Goal: Task Accomplishment & Management: Manage account settings

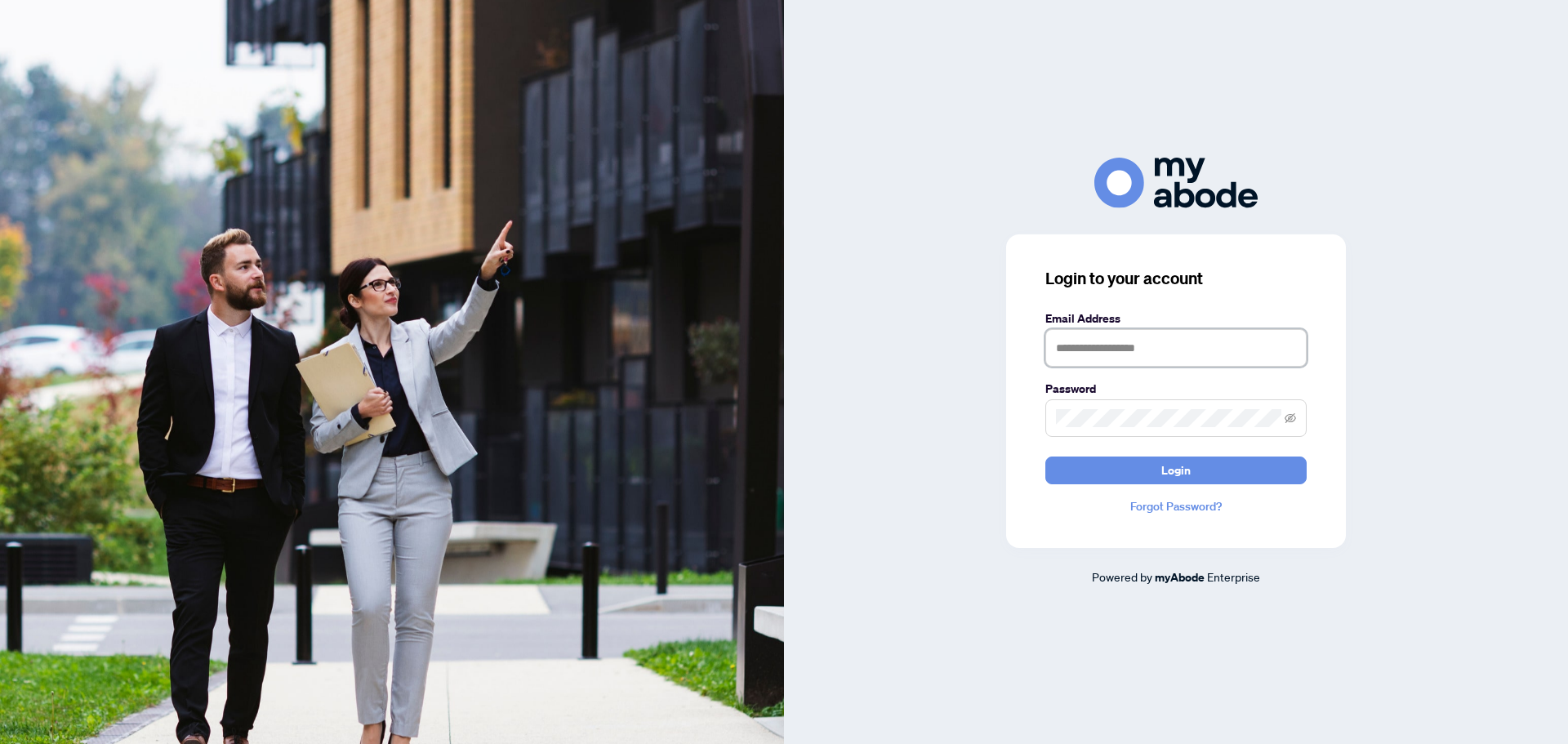
click at [1114, 351] on input "text" at bounding box center [1175, 348] width 261 height 37
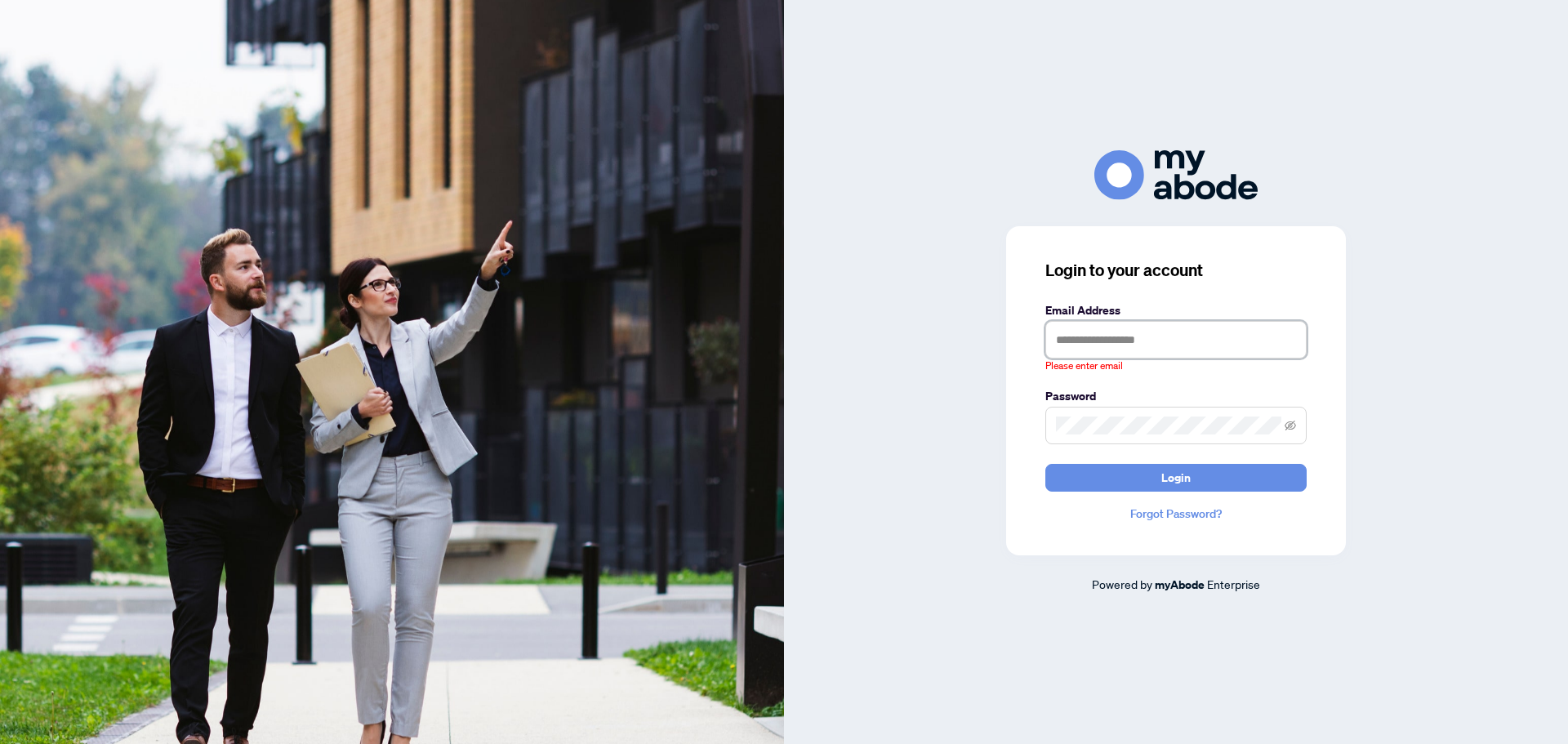
type input "**********"
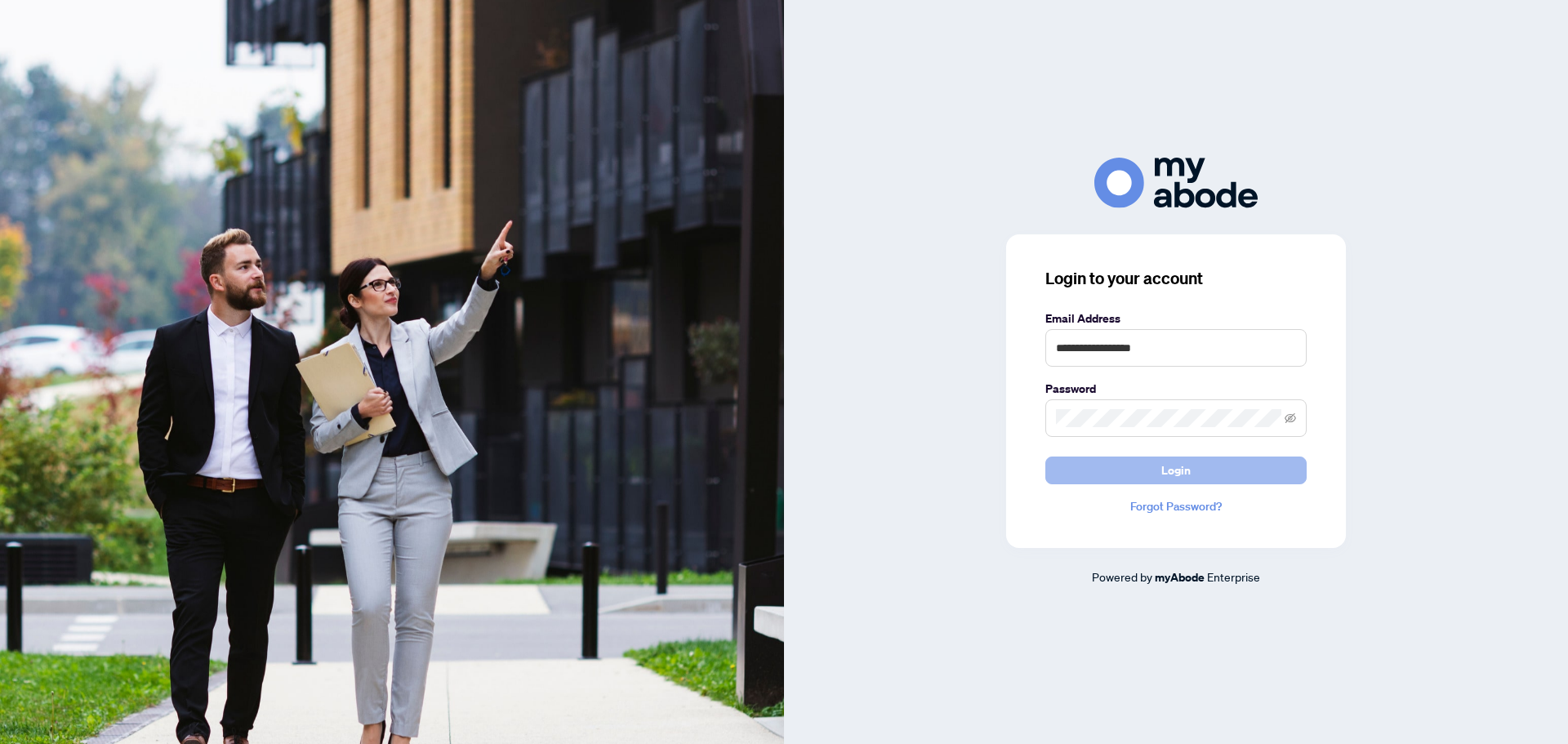
click at [1194, 468] on button "Login" at bounding box center [1175, 470] width 261 height 27
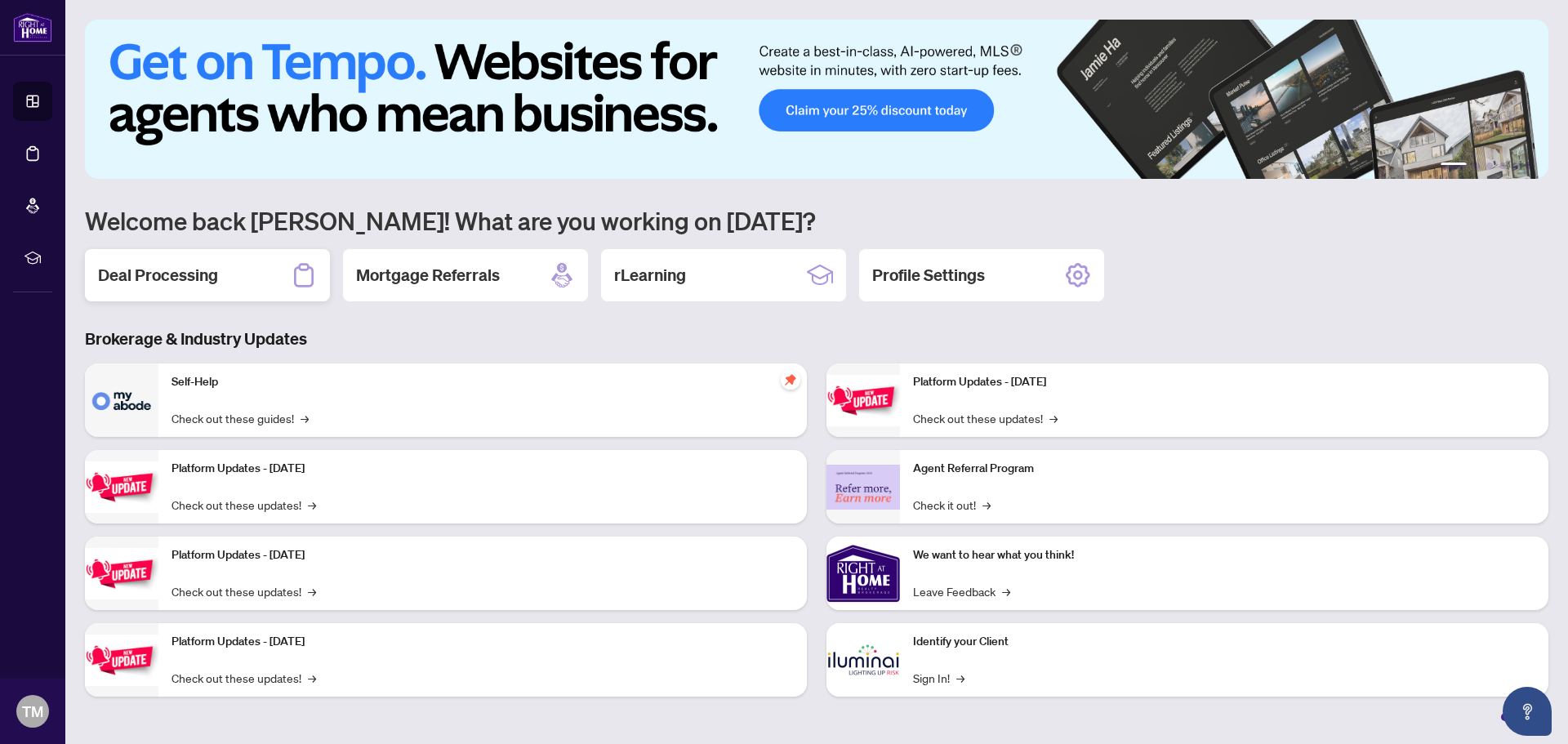
click at [216, 270] on div "Deal Processing" at bounding box center [207, 275] width 245 height 52
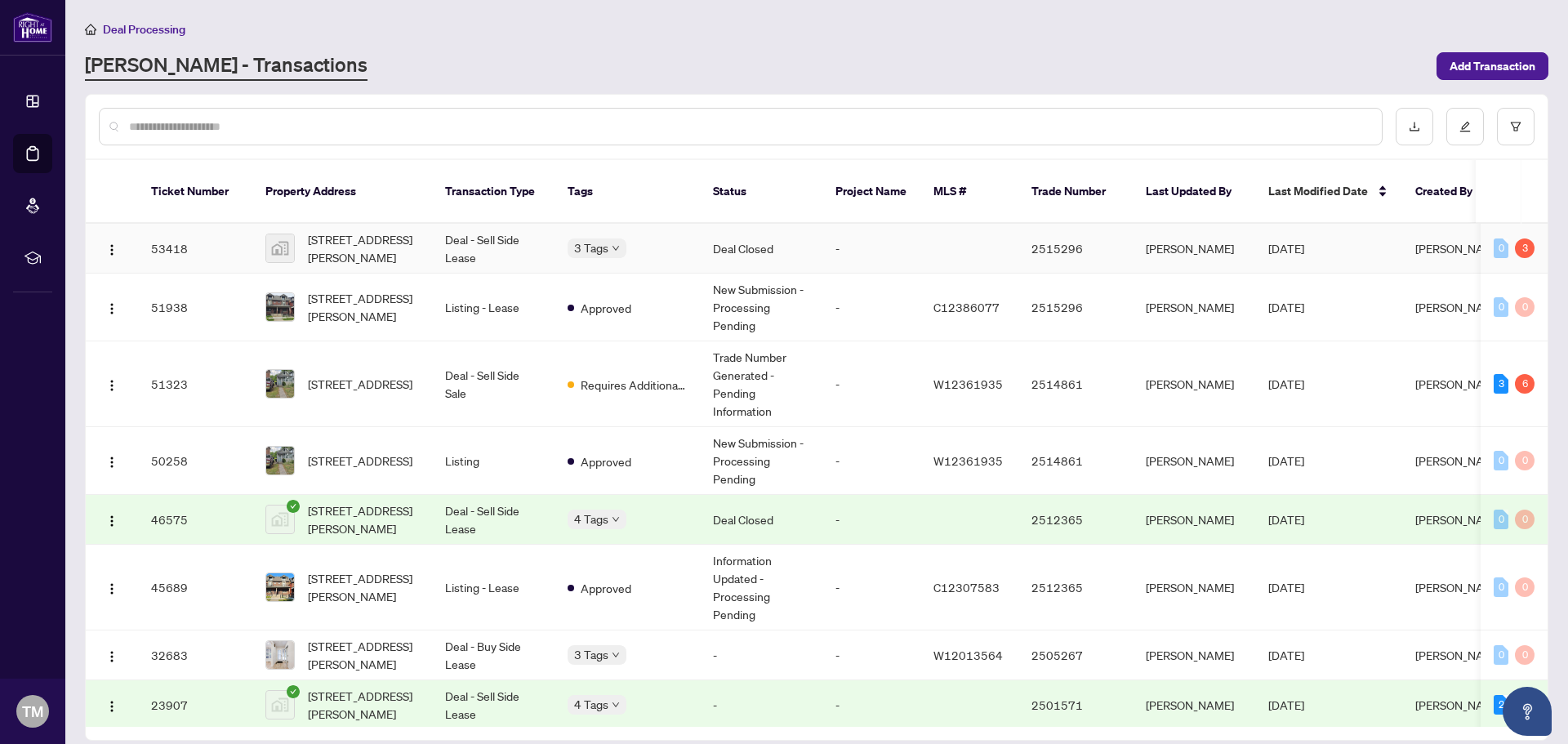
click at [426, 231] on td "[STREET_ADDRESS][PERSON_NAME]" at bounding box center [342, 248] width 180 height 50
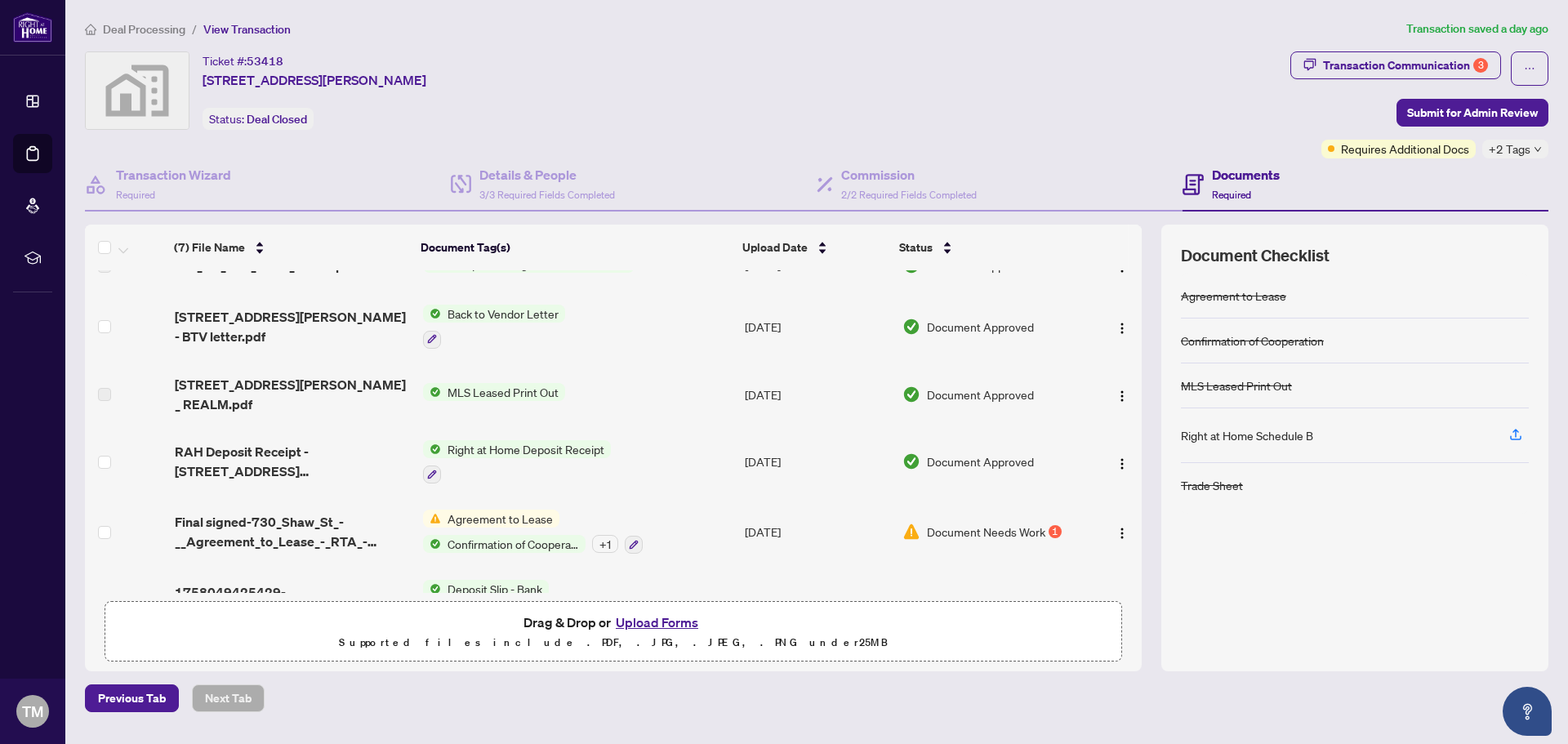
scroll to position [131, 0]
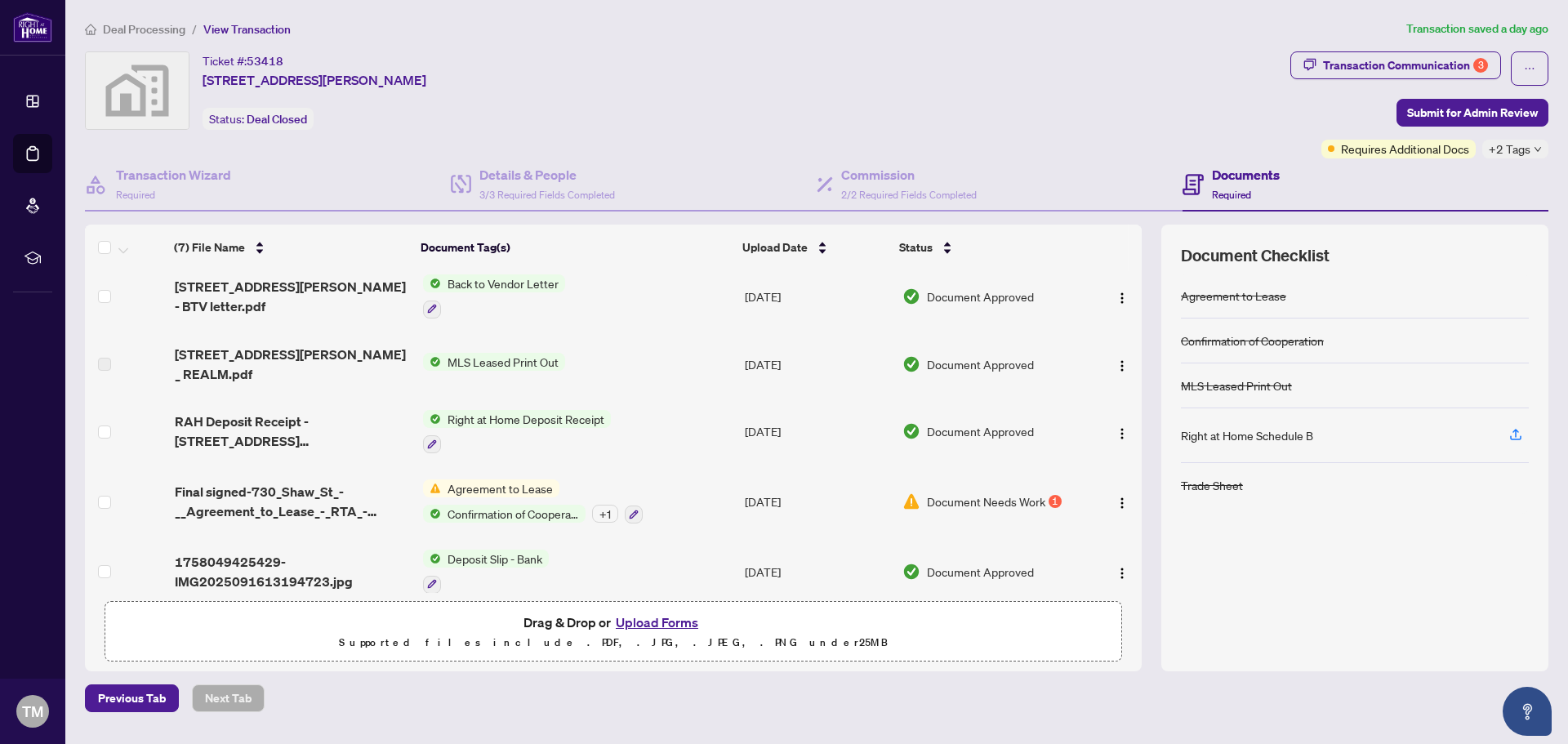
click at [657, 623] on button "Upload Forms" at bounding box center [657, 623] width 92 height 22
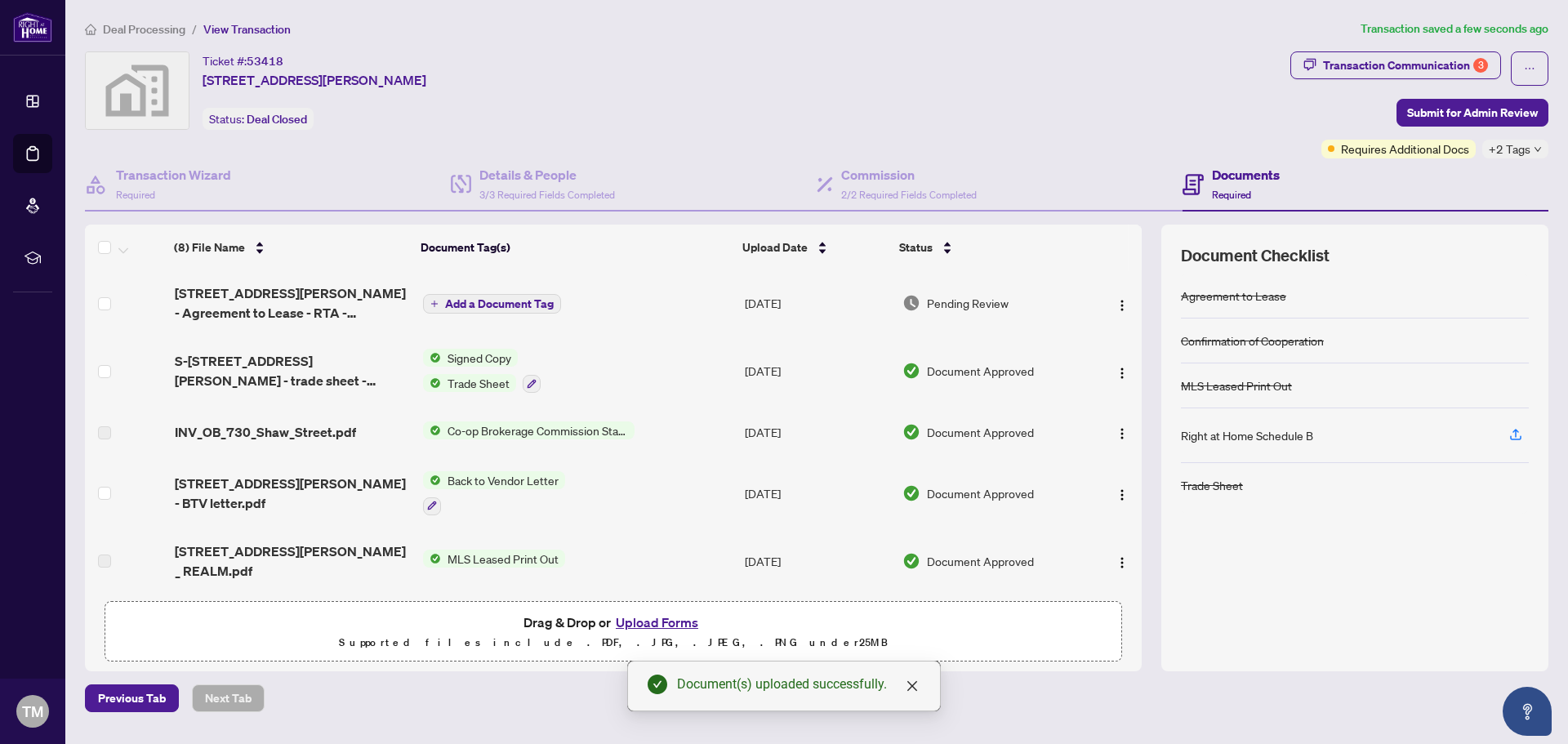
click at [790, 300] on td "[DATE]" at bounding box center [816, 302] width 157 height 66
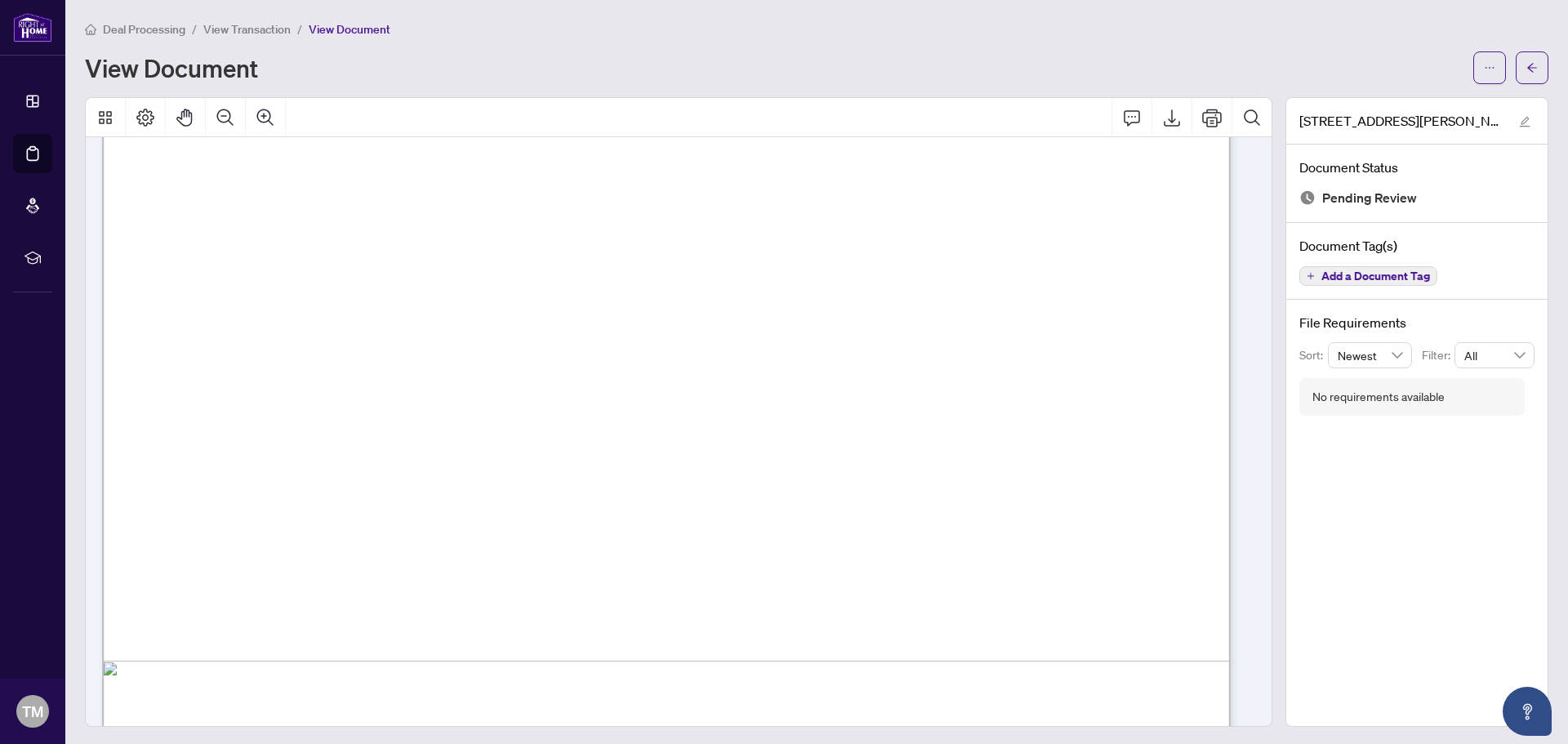
scroll to position [3430, 0]
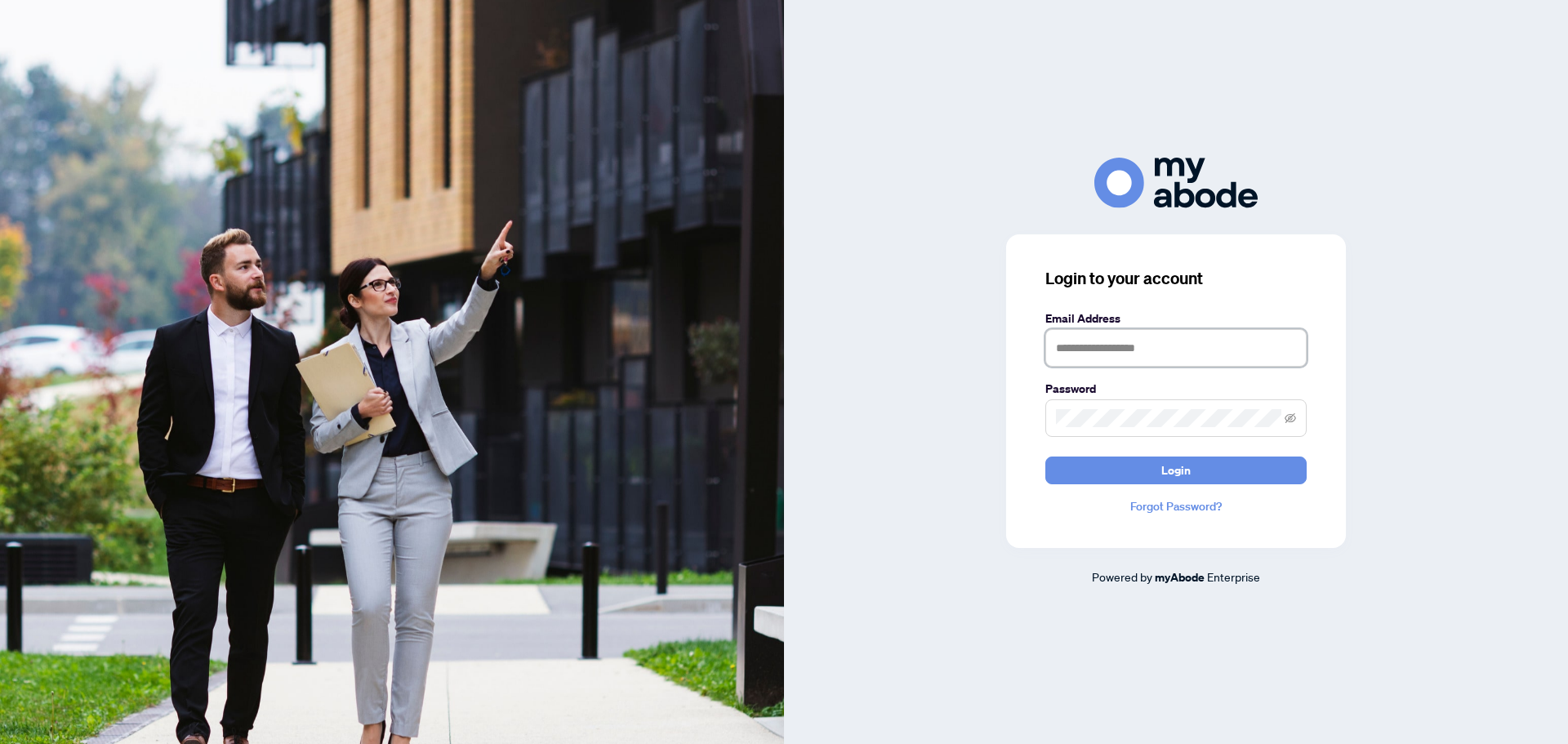
click at [1102, 345] on input "text" at bounding box center [1175, 348] width 261 height 37
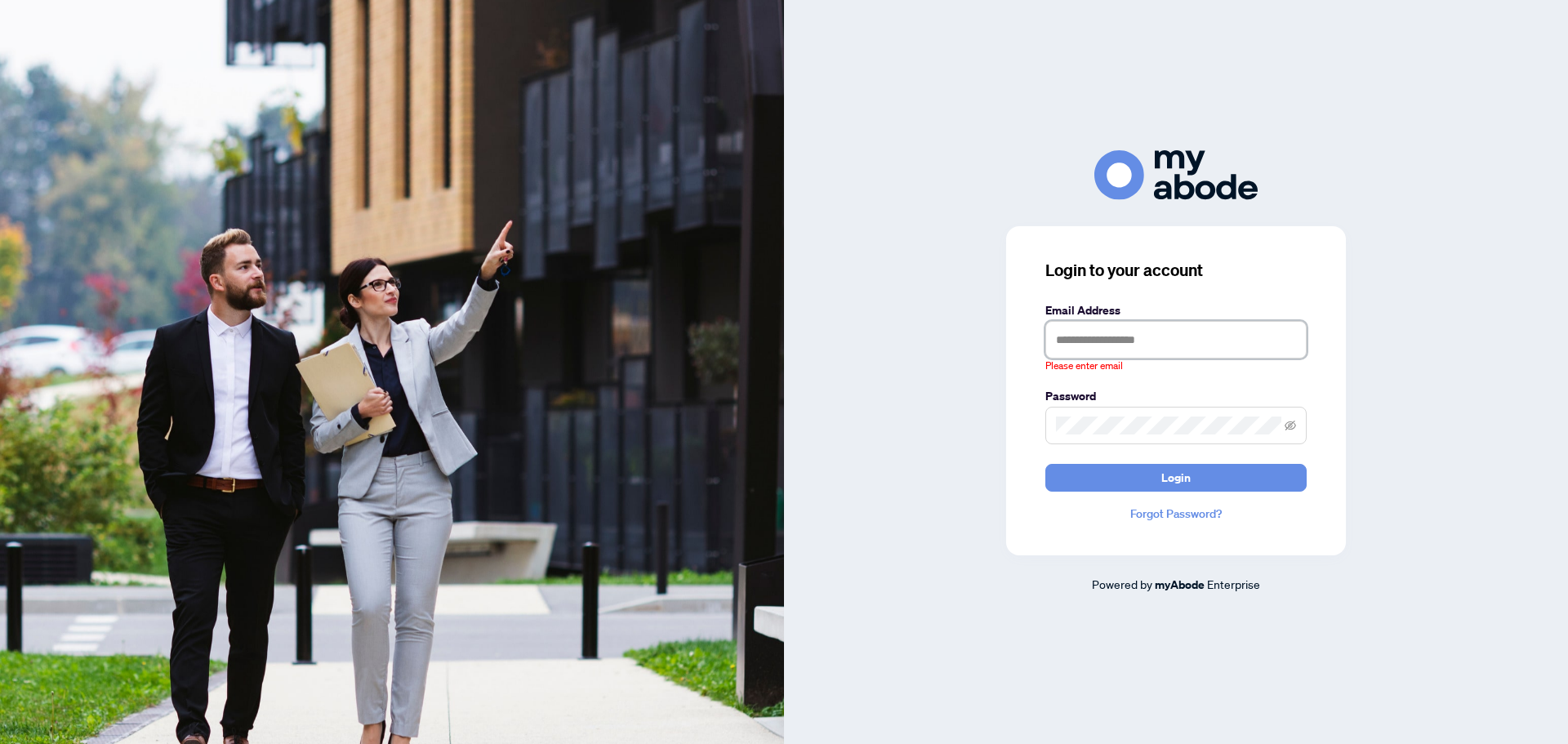
type input "**********"
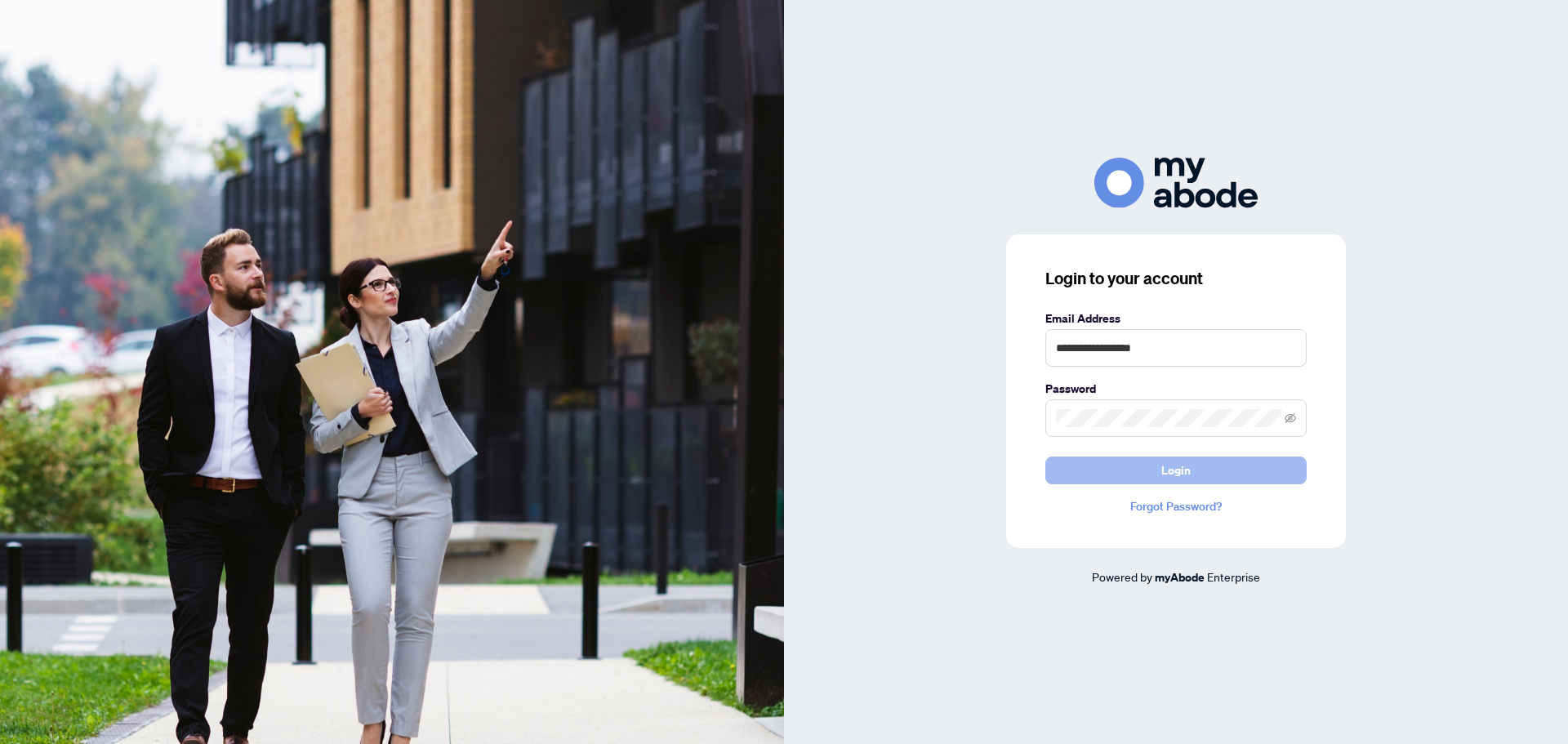
click at [1187, 470] on span "Login" at bounding box center [1176, 470] width 29 height 26
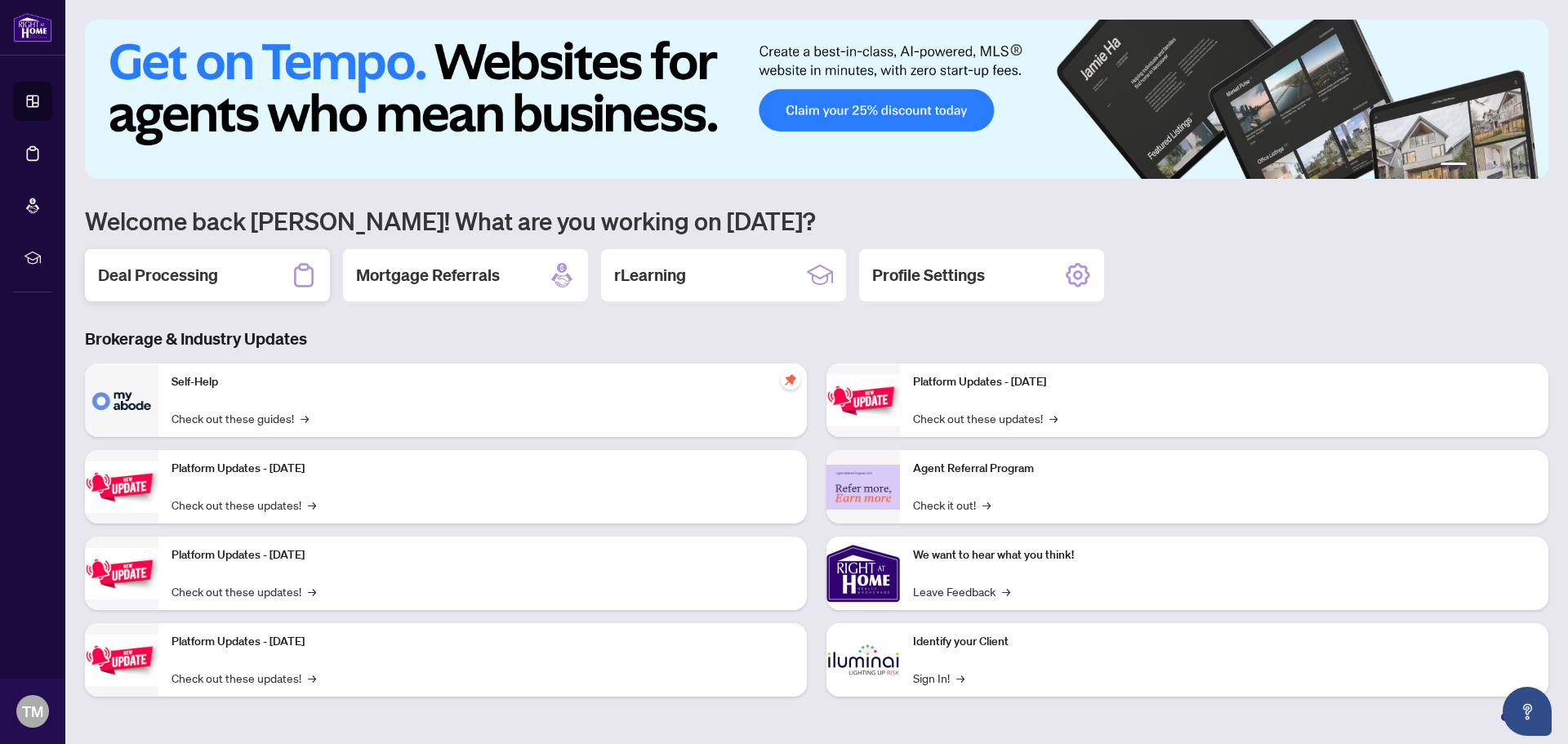
click at [166, 277] on h2 "Deal Processing" at bounding box center [157, 275] width 120 height 22
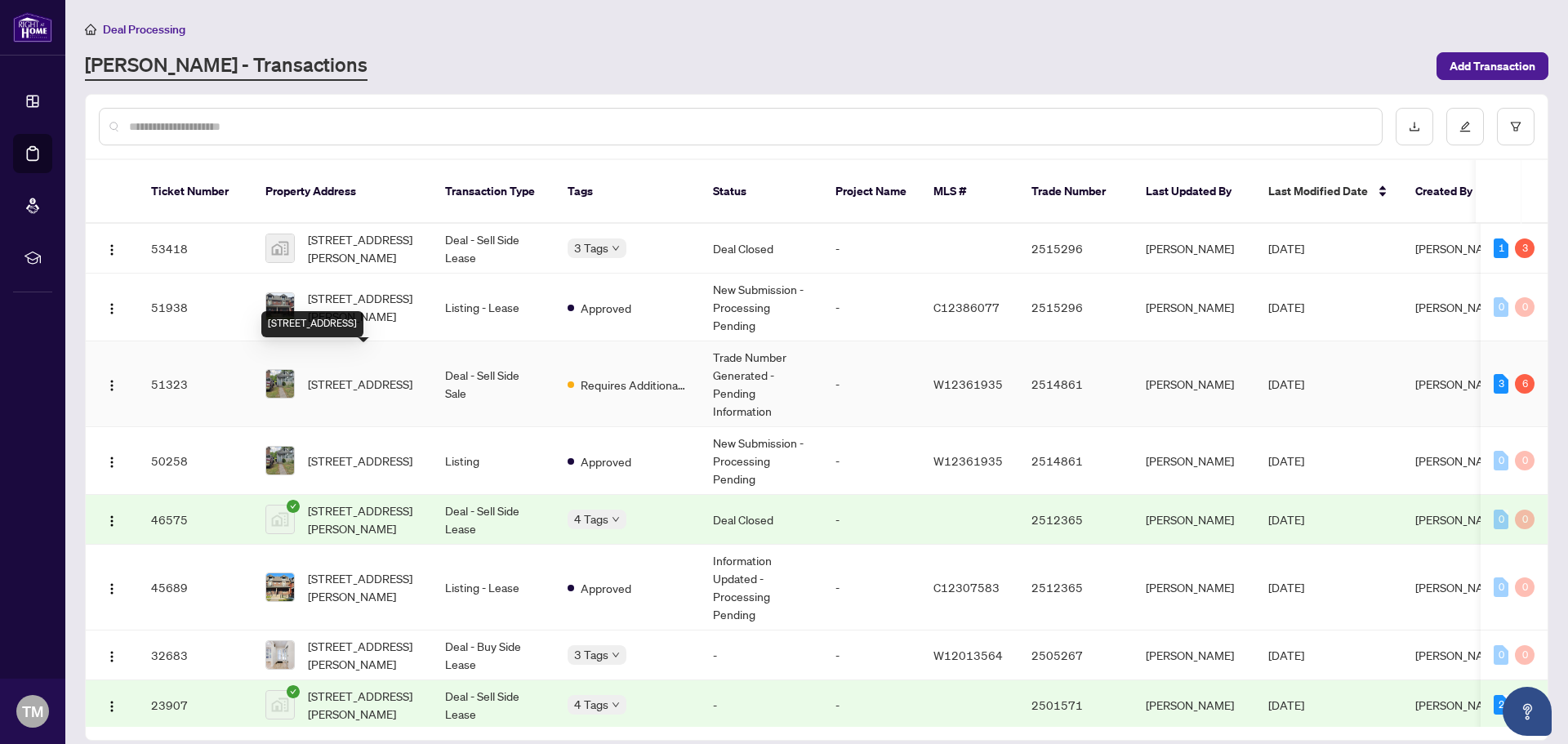
click at [382, 374] on span "[STREET_ADDRESS]" at bounding box center [360, 383] width 105 height 18
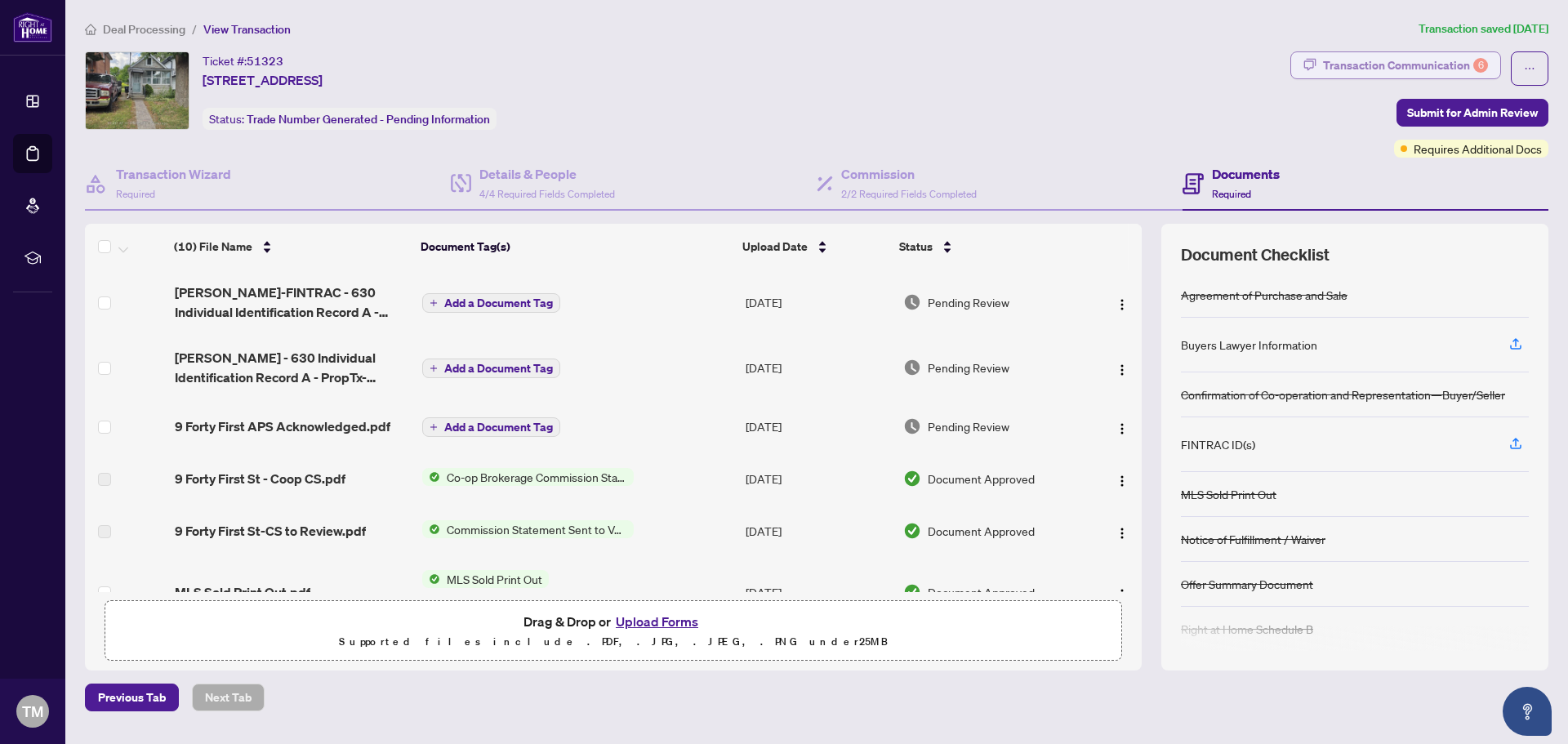
click at [1406, 67] on div "Transaction Communication 6" at bounding box center [1405, 65] width 165 height 26
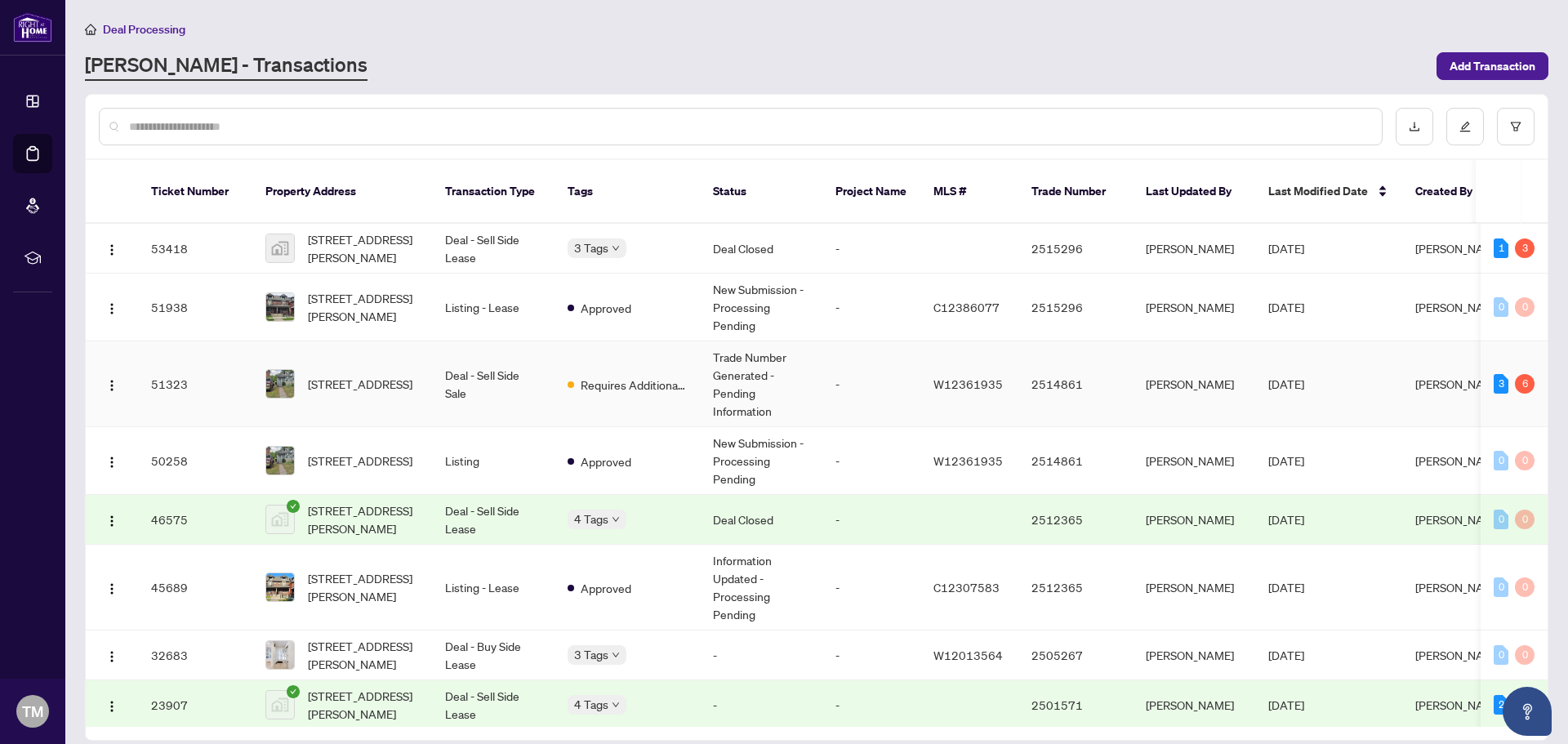
click at [738, 370] on td "Trade Number Generated - Pending Information" at bounding box center [761, 384] width 122 height 86
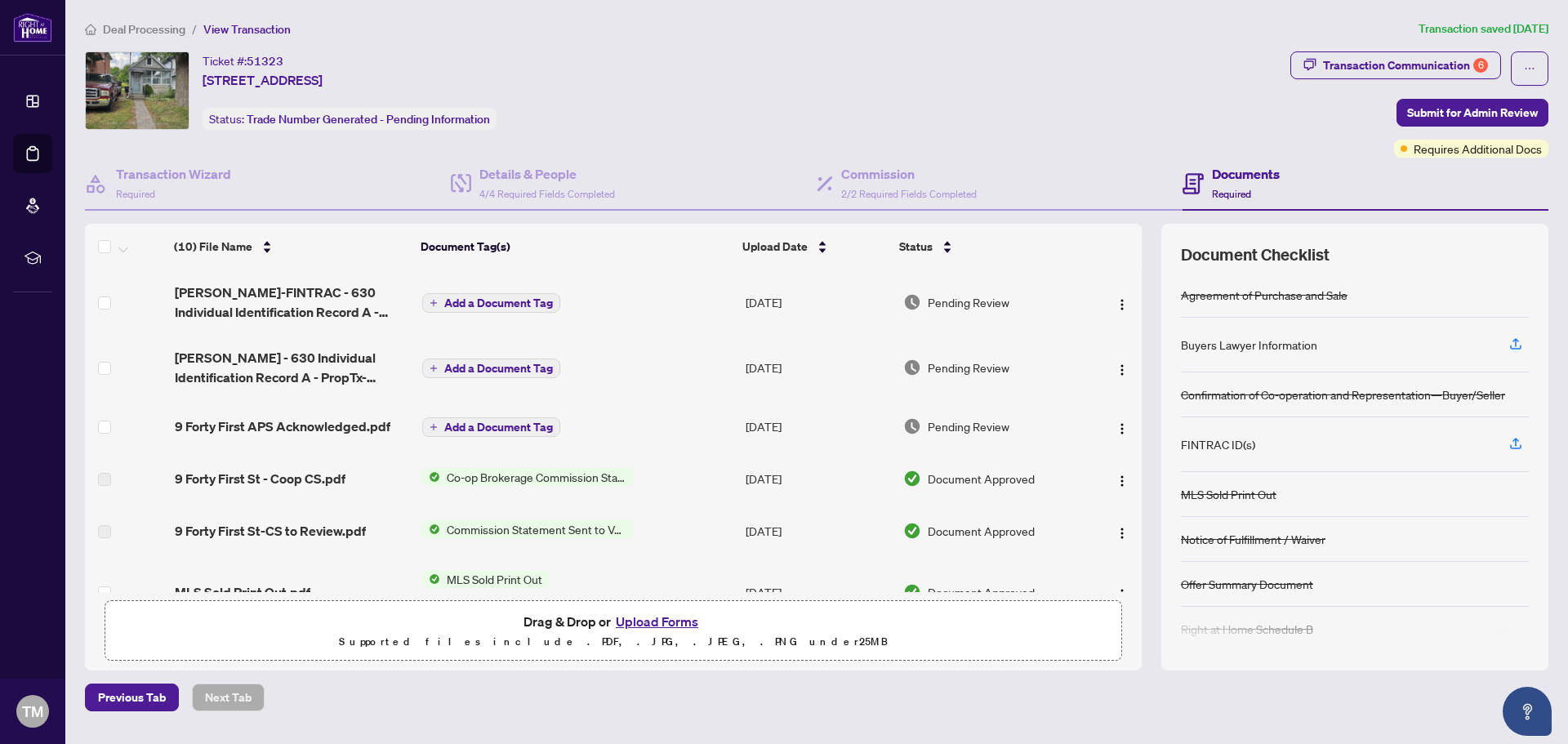
click at [771, 301] on td "[DATE]" at bounding box center [817, 302] width 157 height 66
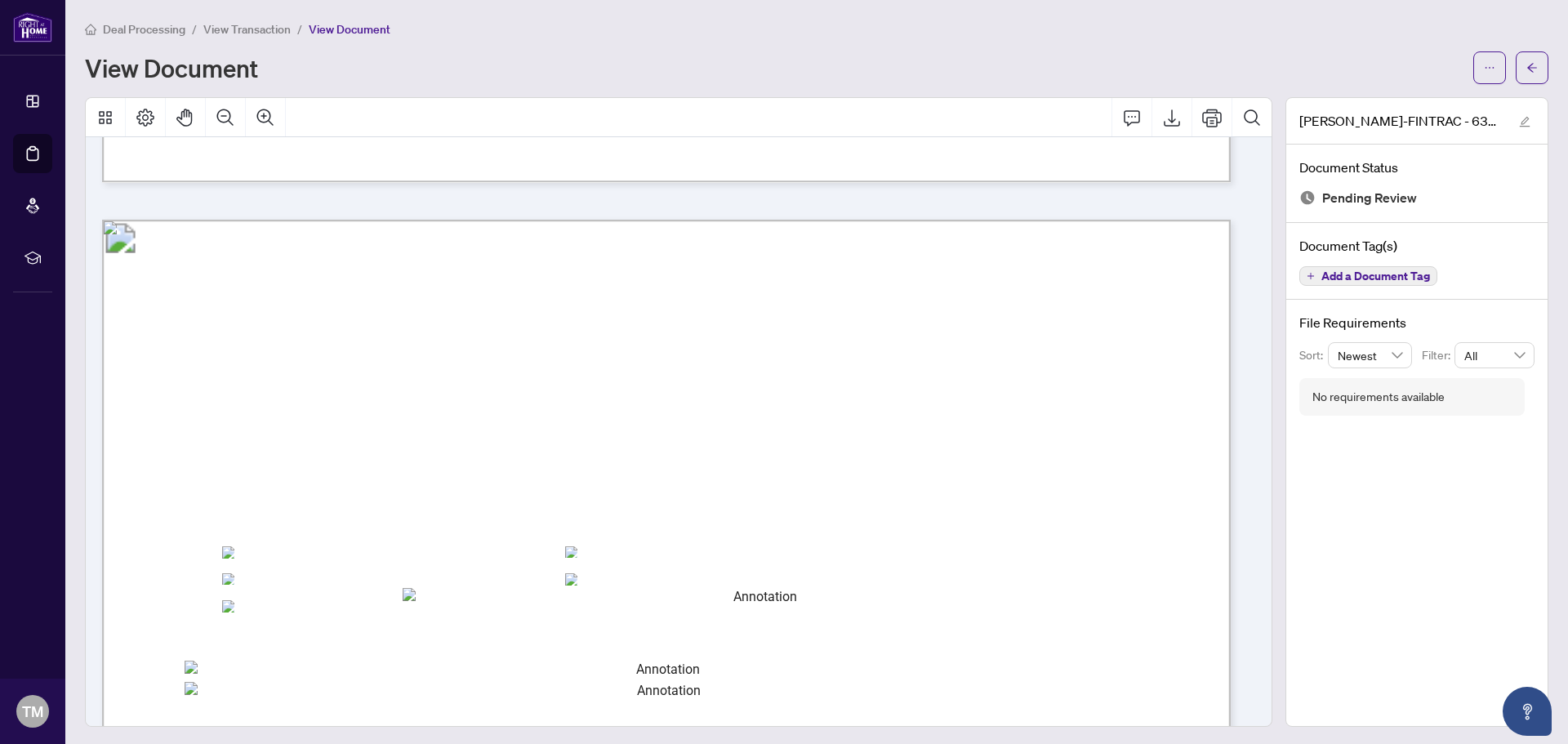
scroll to position [4416, 0]
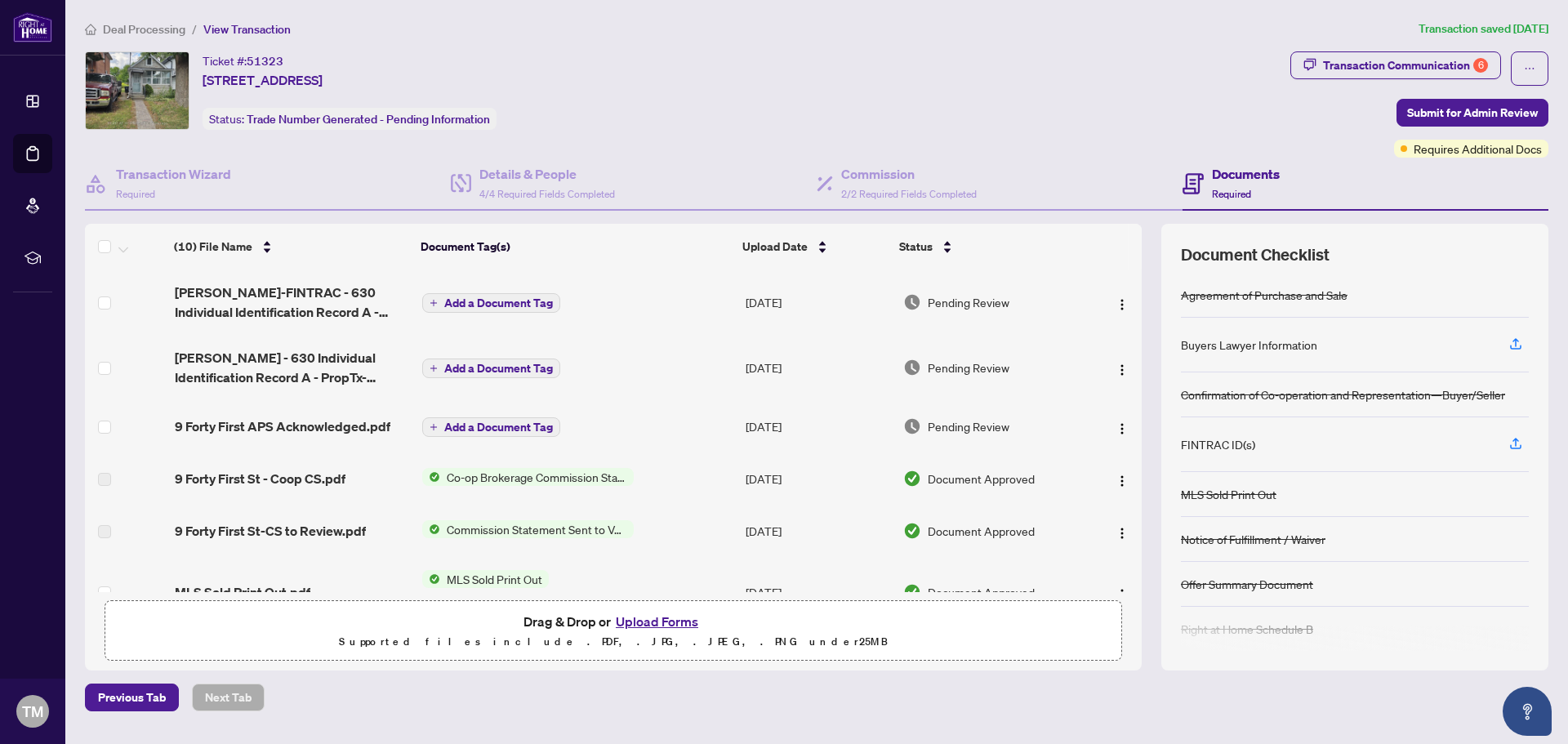
click at [781, 420] on td "[DATE]" at bounding box center [817, 425] width 157 height 52
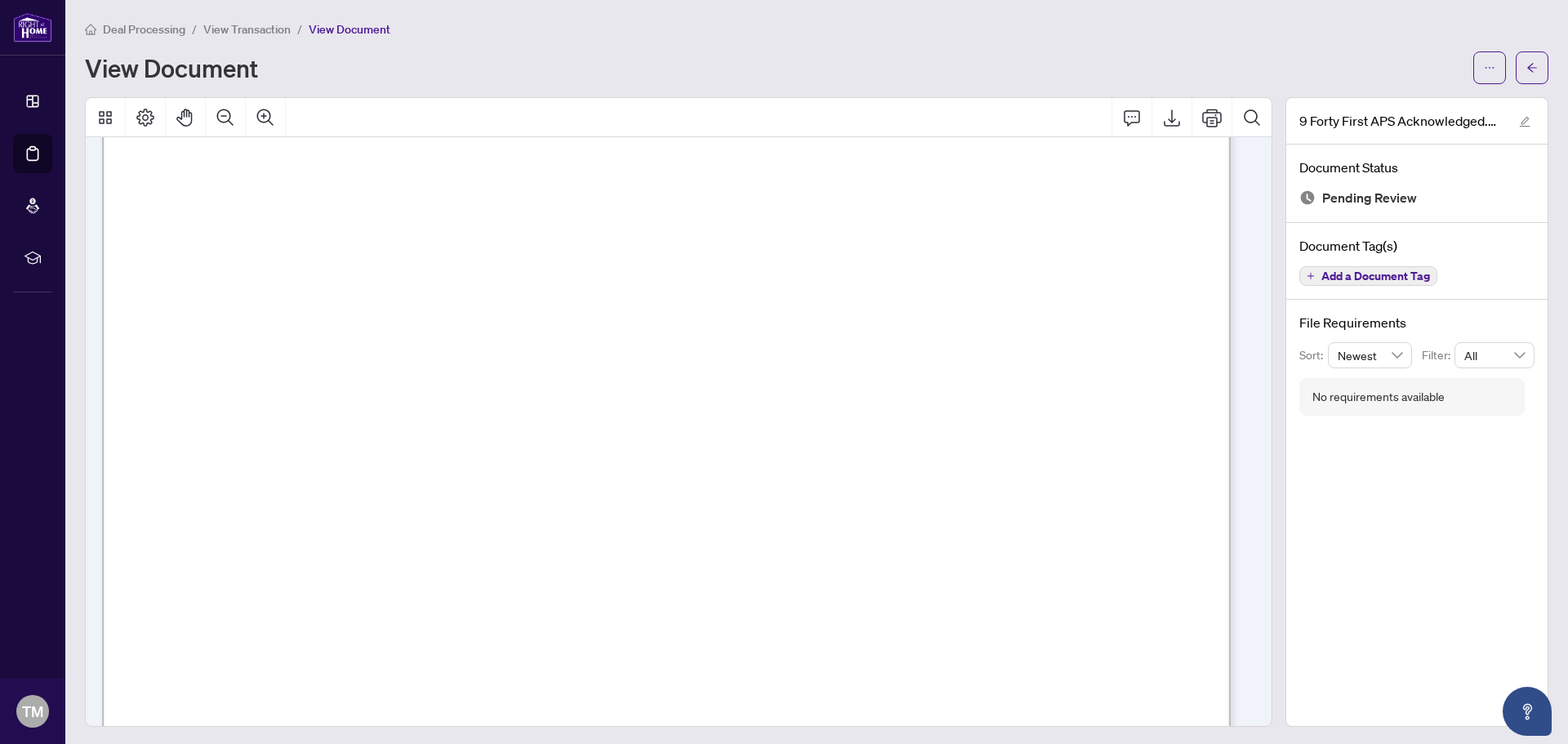
scroll to position [7513, 0]
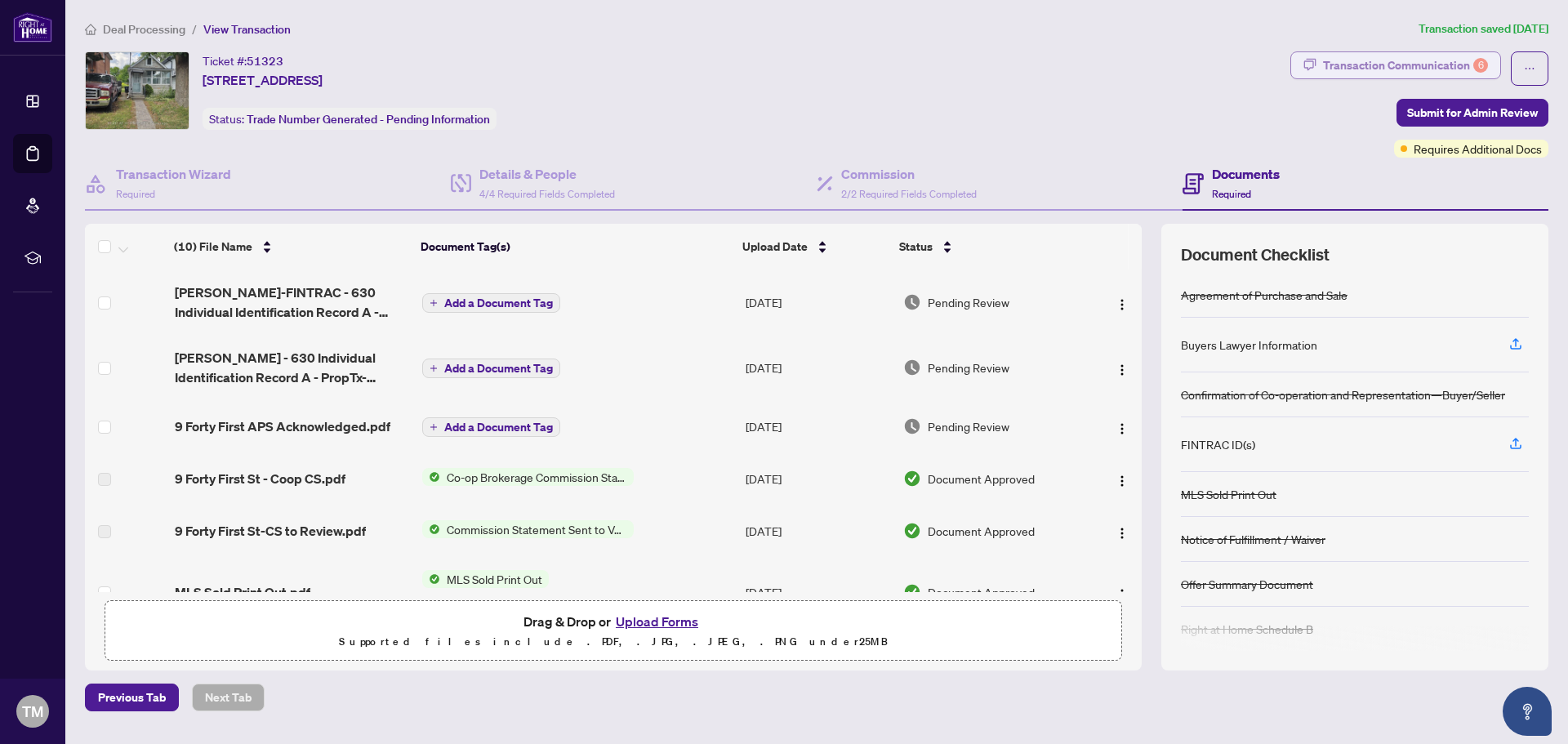
click at [1389, 62] on div "Transaction Communication 6" at bounding box center [1405, 65] width 165 height 26
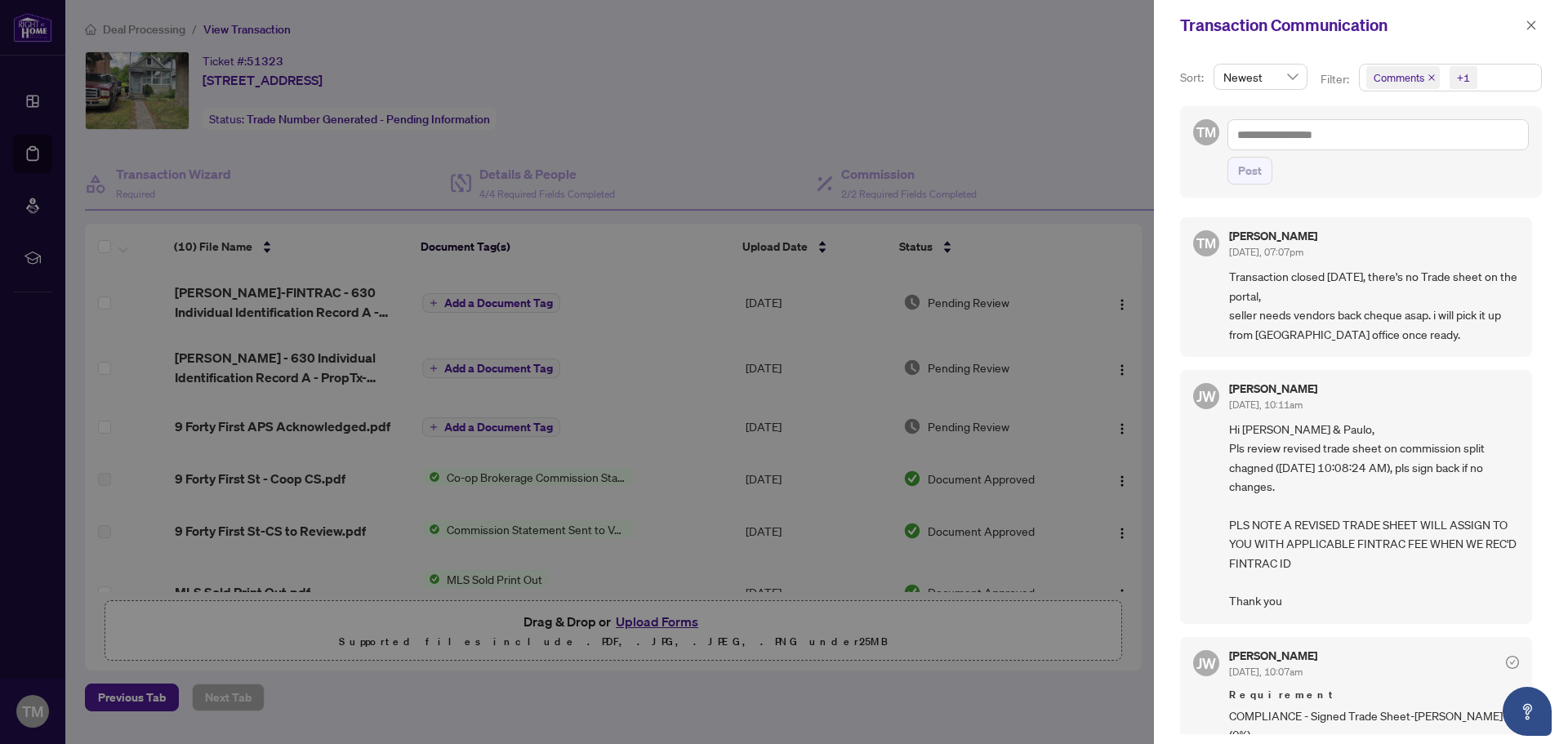
click at [1030, 58] on div at bounding box center [784, 372] width 1568 height 744
click at [1532, 27] on icon "close" at bounding box center [1531, 25] width 12 height 12
